Goal: Obtain resource: Download file/media

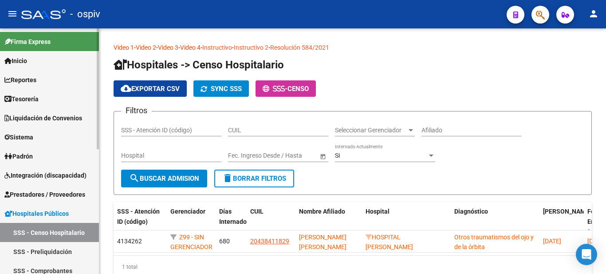
click at [31, 82] on span "Reportes" at bounding box center [20, 80] width 32 height 10
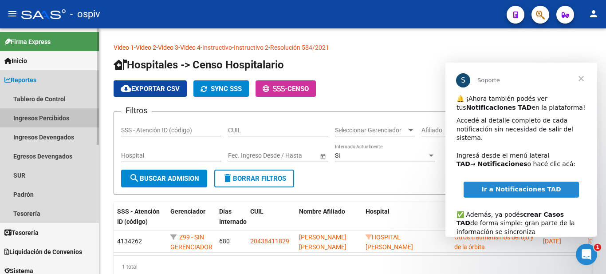
click at [67, 119] on link "Ingresos Percibidos" at bounding box center [49, 117] width 99 height 19
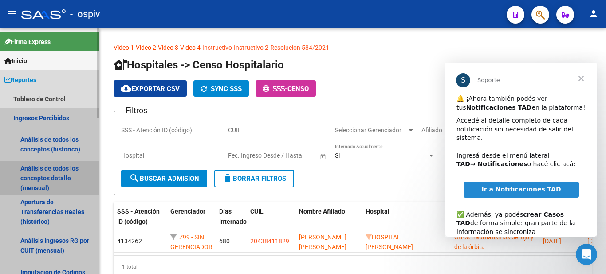
click at [59, 173] on link "Análisis de todos los conceptos detalle (mensual)" at bounding box center [49, 178] width 99 height 34
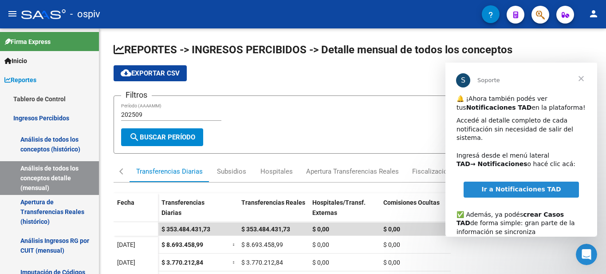
click at [545, 186] on span "Ir a Notificaciones TAD" at bounding box center [521, 189] width 79 height 7
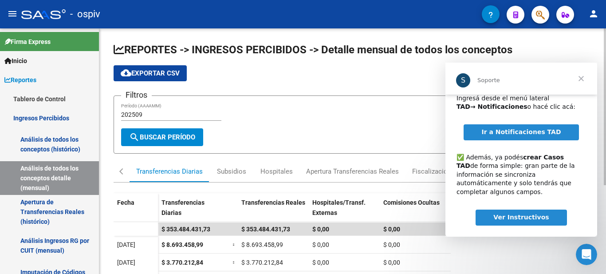
click at [374, 117] on div "Filtros 202509 Período (AAAAMM)" at bounding box center [352, 115] width 463 height 25
click at [579, 83] on span "Cerrar" at bounding box center [581, 79] width 32 height 32
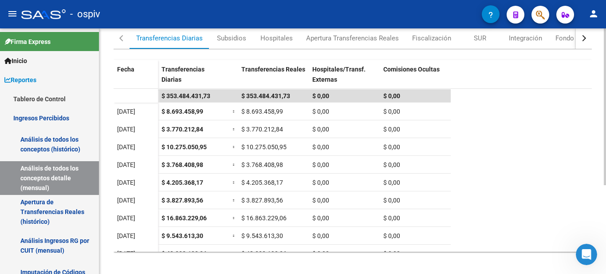
scroll to position [0, 0]
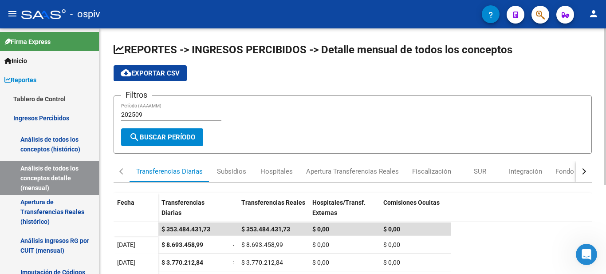
click at [158, 115] on input "202509" at bounding box center [171, 115] width 100 height 8
type input "202508"
click at [164, 137] on span "search Buscar Período" at bounding box center [162, 137] width 66 height 8
click at [237, 170] on div "Subsidios" at bounding box center [231, 171] width 29 height 10
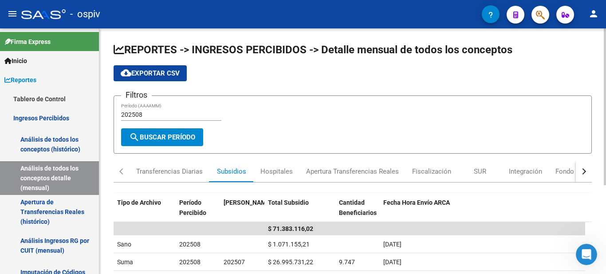
click at [144, 74] on span "cloud_download Exportar CSV" at bounding box center [150, 73] width 59 height 8
click at [581, 168] on button "button" at bounding box center [584, 171] width 16 height 21
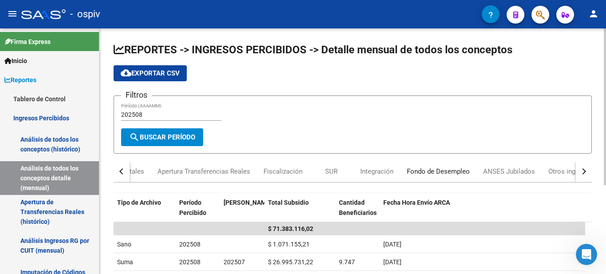
click at [433, 172] on div "Fondo de Desempleo" at bounding box center [438, 171] width 63 height 10
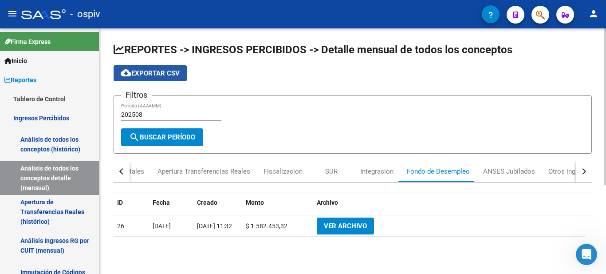
click at [142, 72] on span "cloud_download Exportar CSV" at bounding box center [150, 73] width 59 height 8
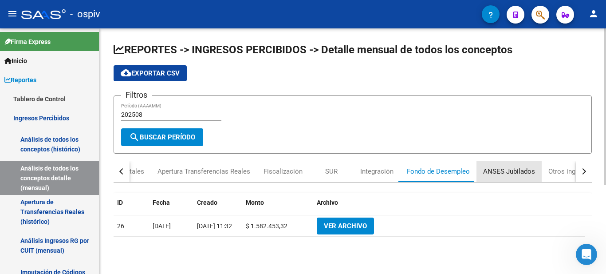
click at [518, 175] on div "ANSES Jubilados" at bounding box center [509, 171] width 52 height 10
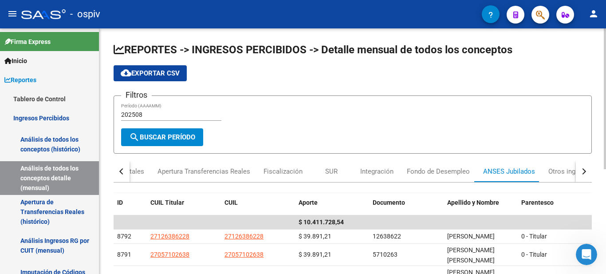
click at [163, 74] on span "cloud_download Exportar CSV" at bounding box center [150, 73] width 59 height 8
click at [582, 175] on button "button" at bounding box center [584, 171] width 16 height 21
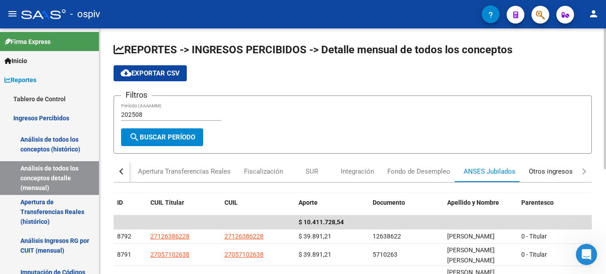
click at [548, 168] on div "Otros ingresos" at bounding box center [551, 171] width 44 height 10
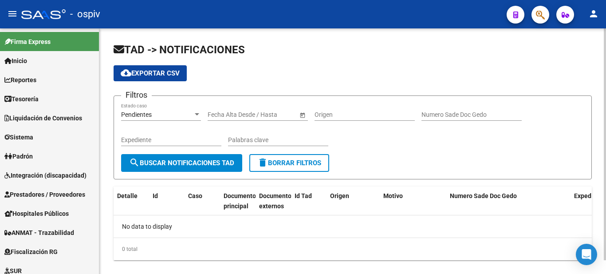
scroll to position [15, 0]
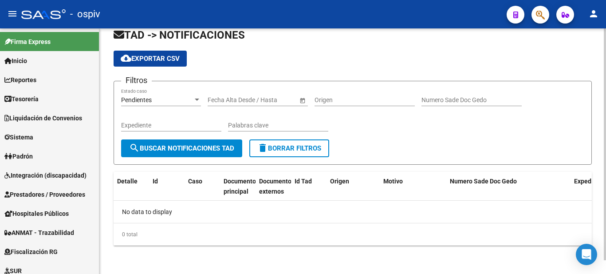
click at [211, 149] on span "search Buscar Notificaciones TAD" at bounding box center [181, 148] width 105 height 8
